Goal: Find specific page/section

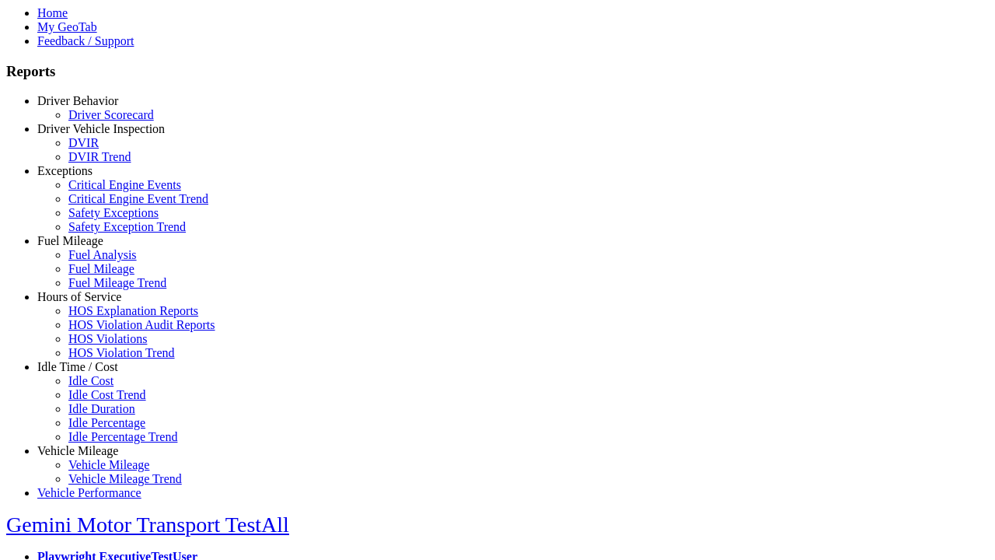
click at [89, 107] on link "Driver Behavior" at bounding box center [77, 100] width 81 height 13
click at [101, 121] on link "Driver Scorecard" at bounding box center [111, 114] width 86 height 13
